Goal: Obtain resource: Obtain resource

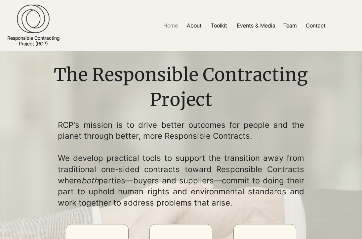
scroll to position [203, 0]
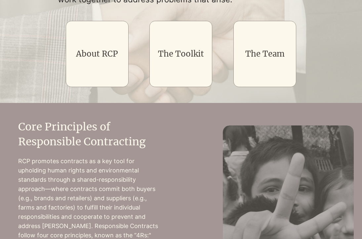
click at [278, 49] on link "The Team" at bounding box center [264, 54] width 39 height 10
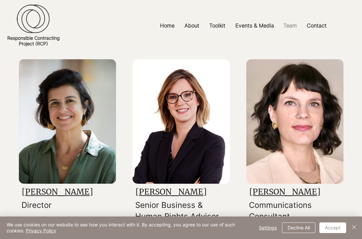
scroll to position [76, 0]
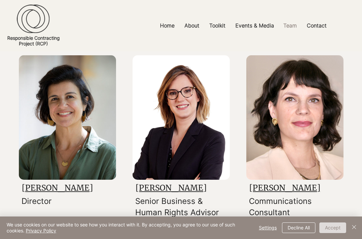
click at [341, 230] on button "Accept" at bounding box center [332, 227] width 27 height 11
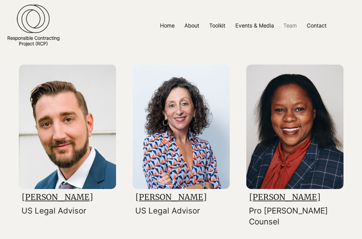
scroll to position [442, 0]
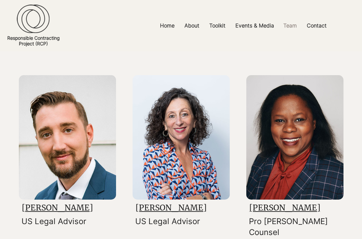
click at [178, 171] on img at bounding box center [181, 137] width 97 height 124
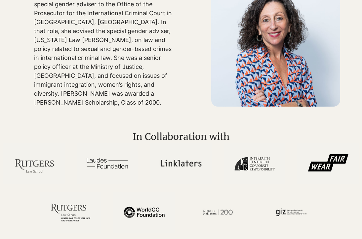
scroll to position [492, 0]
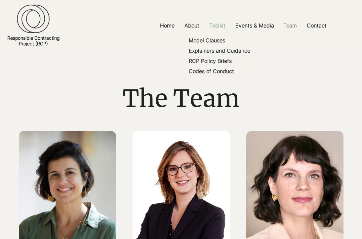
click at [216, 28] on p "Toolkit" at bounding box center [217, 25] width 23 height 15
click at [213, 41] on p "Model Clauses" at bounding box center [207, 40] width 42 height 10
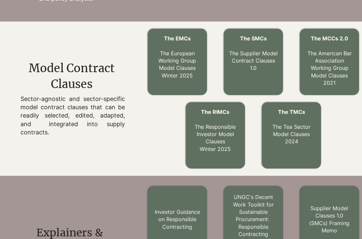
scroll to position [170, 0]
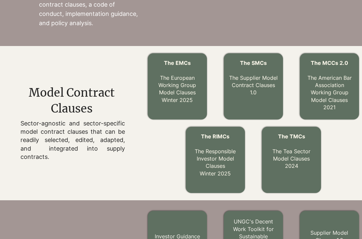
click at [212, 110] on div "The MCCs 2.0 The American Bar Association Working Group Model Clauses 2021 The …" at bounding box center [253, 123] width 217 height 154
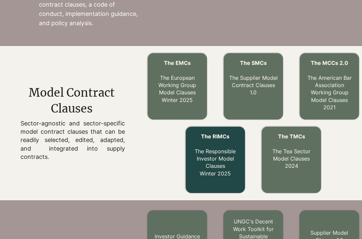
click at [219, 153] on link "The RIMCs The Responsible Investor Model Clauses Winter 2025" at bounding box center [215, 155] width 41 height 44
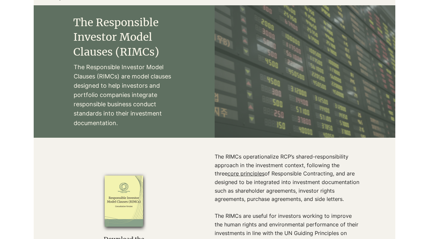
scroll to position [47, 0]
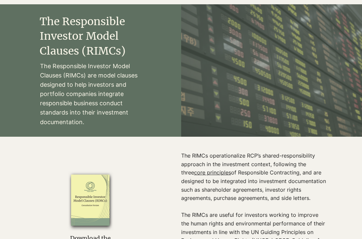
click at [158, 96] on div "main content" at bounding box center [90, 70] width 181 height 132
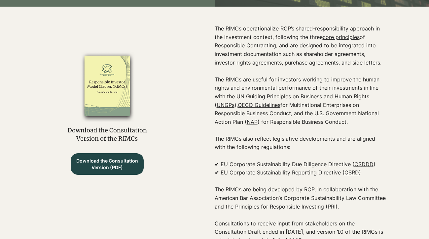
scroll to position [195, 0]
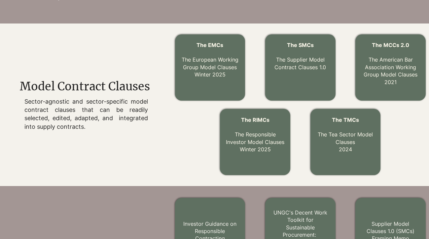
scroll to position [170, 0]
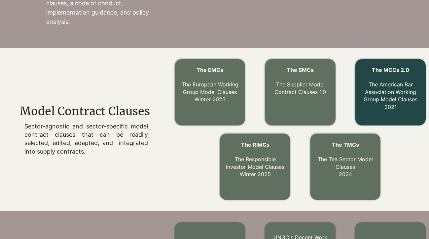
click at [401, 90] on link "The MCCs 2.0 The American Bar Association Working Group Model Clauses 2021" at bounding box center [391, 88] width 54 height 44
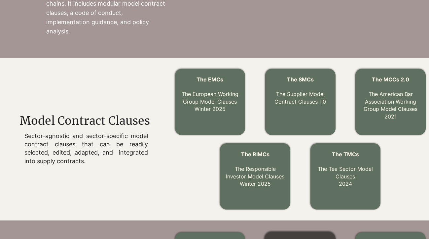
scroll to position [0, 0]
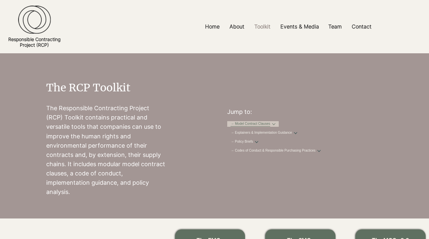
click at [270, 123] on link "→ Model Contract Clauses" at bounding box center [251, 123] width 40 height 5
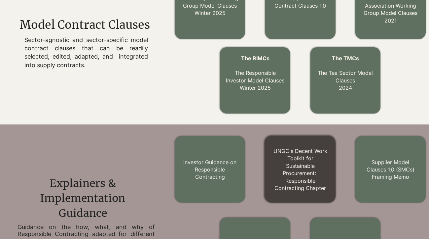
scroll to position [255, 0]
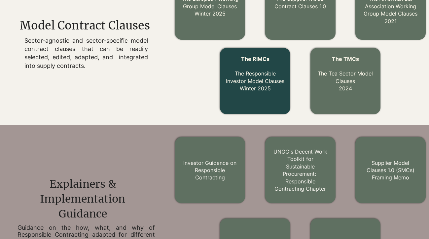
click at [256, 78] on link "The RIMCs The Responsible Investor Model Clauses Winter 2025" at bounding box center [255, 74] width 59 height 36
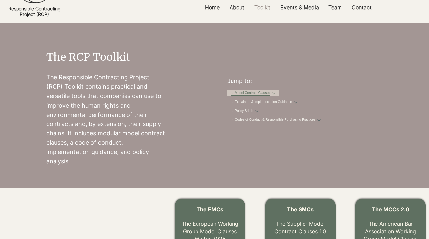
scroll to position [0, 0]
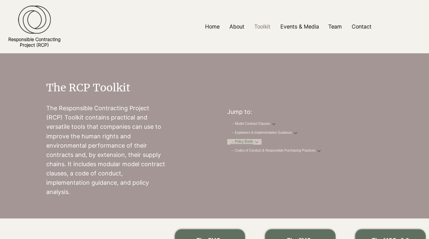
click at [253, 144] on div "→ Policy Briefs" at bounding box center [242, 141] width 22 height 5
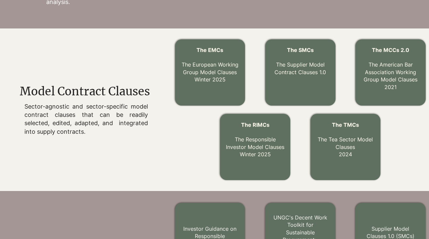
scroll to position [191, 0]
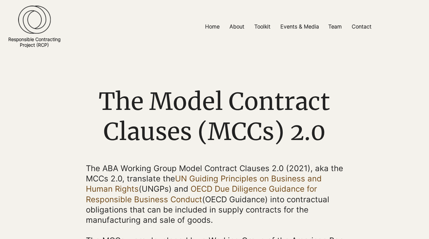
click at [268, 225] on p "​" at bounding box center [214, 230] width 257 height 10
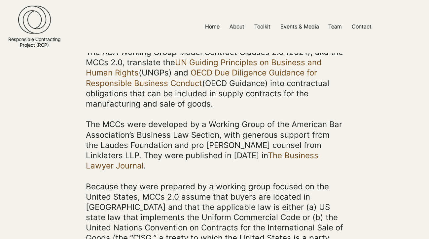
scroll to position [117, 0]
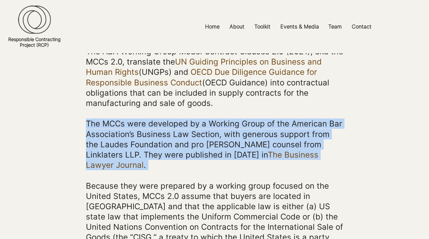
drag, startPoint x: 245, startPoint y: 163, endPoint x: 259, endPoint y: 108, distance: 56.7
click at [259, 108] on div "The ABA Working Group Model Contract Clauses 2.0 (2021), aka the MCCs 2.0, tran…" at bounding box center [214, 236] width 257 height 381
click at [259, 108] on p "​" at bounding box center [214, 113] width 257 height 10
drag, startPoint x: 259, startPoint y: 108, endPoint x: 321, endPoint y: 159, distance: 79.6
click at [322, 160] on div "The ABA Working Group Model Contract Clauses 2.0 (2021), aka the MCCs 2.0, tran…" at bounding box center [214, 236] width 257 height 381
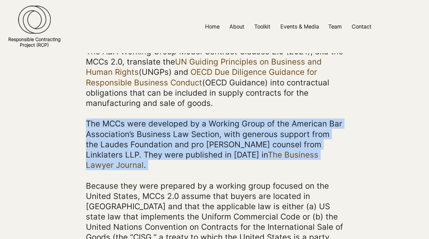
click at [321, 159] on p "The MCCs were developed by a Working Group of the American Bar Association’s Bu…" at bounding box center [214, 144] width 257 height 52
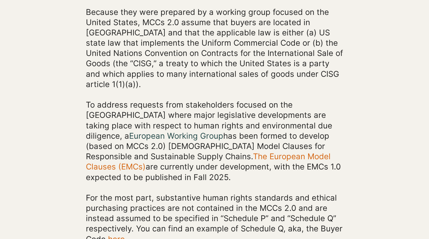
scroll to position [294, 0]
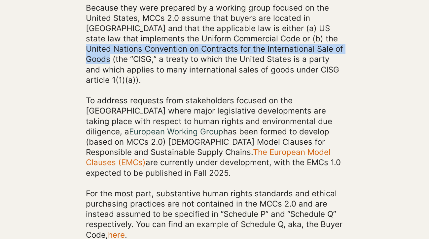
drag, startPoint x: 300, startPoint y: 30, endPoint x: 343, endPoint y: 39, distance: 43.2
click at [343, 39] on p "Because they were prepared by a working group focused on the United States, MCC…" at bounding box center [214, 44] width 257 height 83
copy span "United Nations Convention on Contracts for the International Sale of Goods"
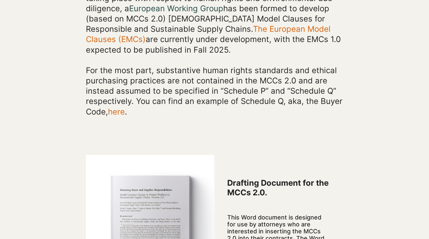
scroll to position [423, 0]
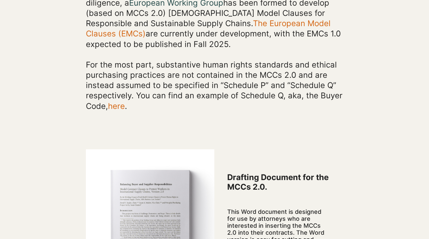
click at [122, 101] on span "here" at bounding box center [116, 106] width 17 height 10
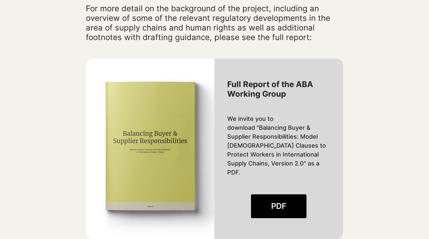
scroll to position [806, 0]
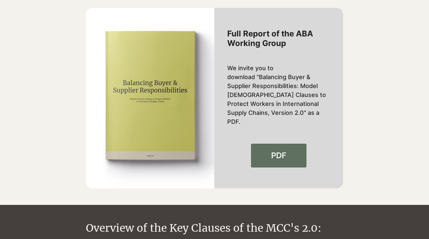
click at [278, 151] on link "PDF" at bounding box center [279, 155] width 56 height 24
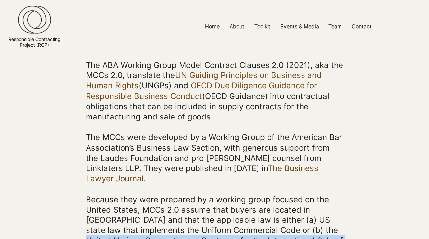
scroll to position [108, 0]
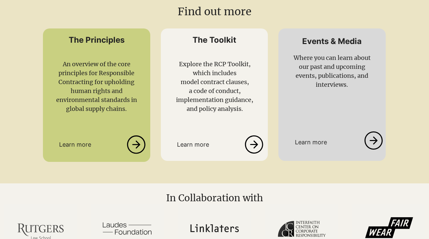
scroll to position [1162, 0]
